Goal: Check status

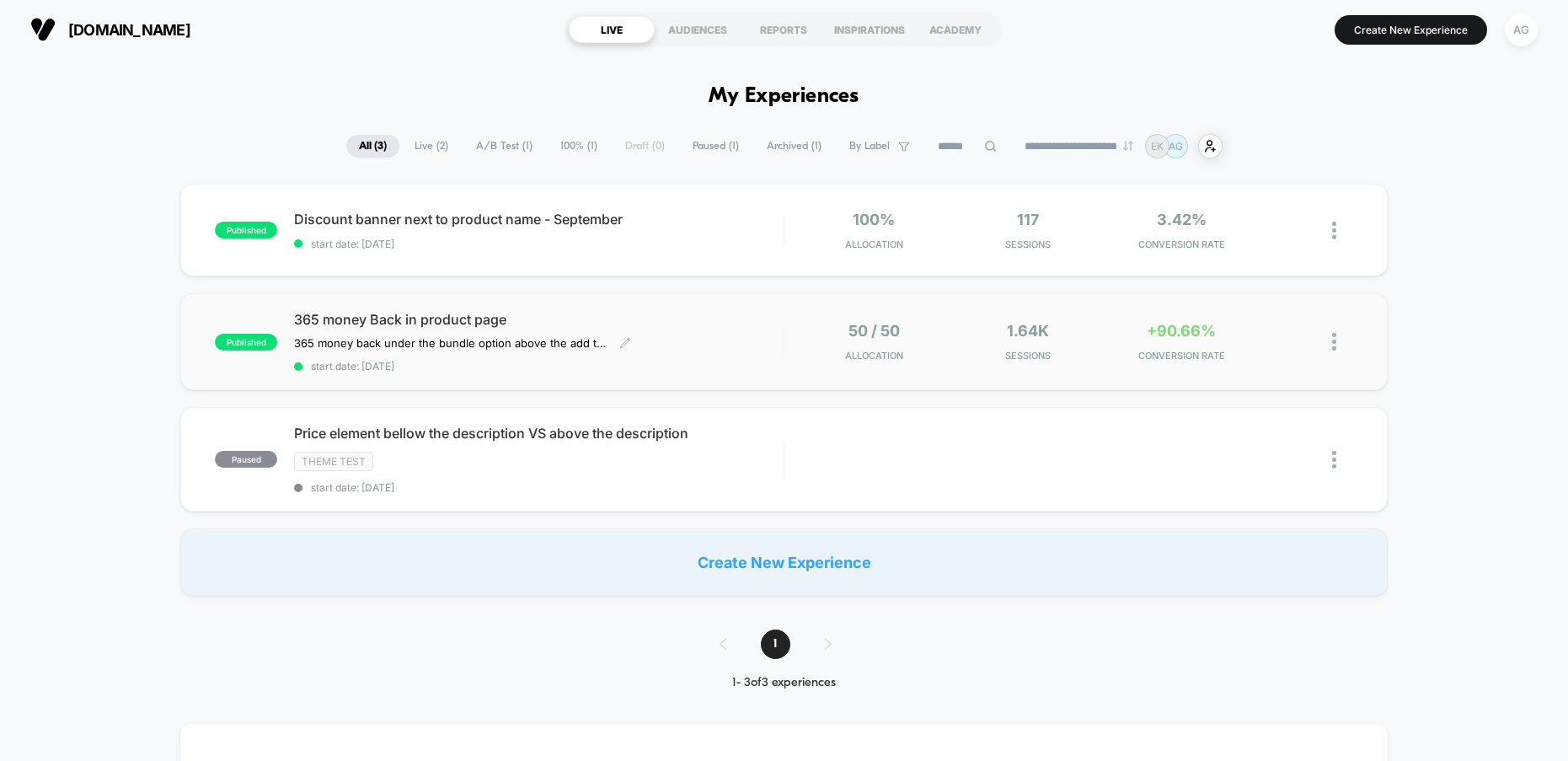
click at [452, 326] on span "365 money Back in product page" at bounding box center [539, 319] width 489 height 17
